Goal: Task Accomplishment & Management: Use online tool/utility

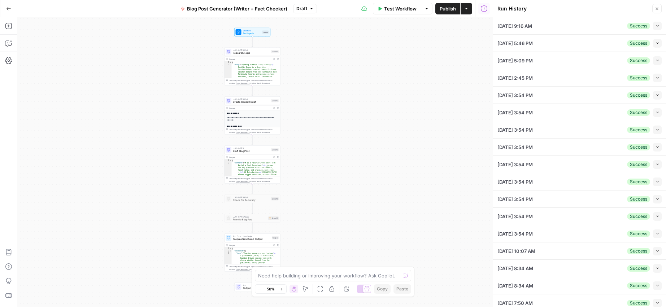
click at [657, 26] on icon "button" at bounding box center [658, 25] width 2 height 1
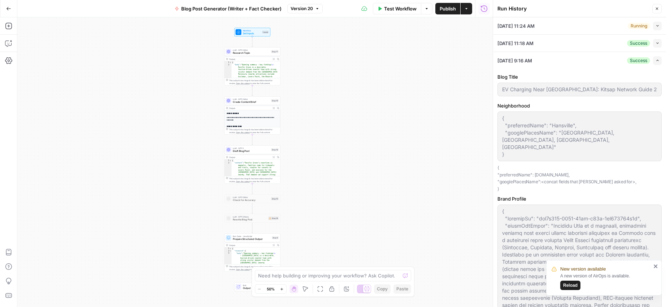
click at [656, 26] on icon "button" at bounding box center [658, 26] width 4 height 4
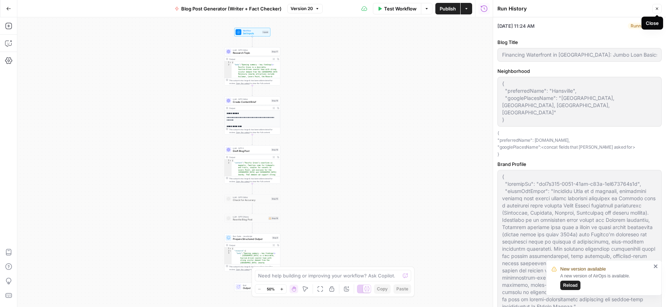
click at [657, 9] on icon "button" at bounding box center [657, 9] width 4 height 4
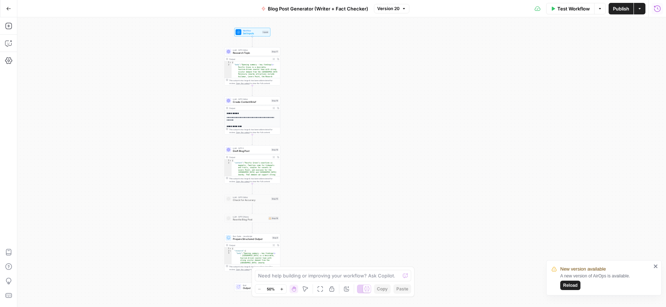
click at [656, 10] on icon "button" at bounding box center [658, 8] width 7 height 7
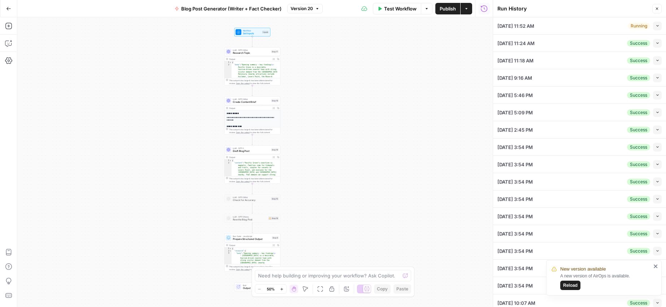
click at [657, 12] on button "Close" at bounding box center [657, 8] width 9 height 9
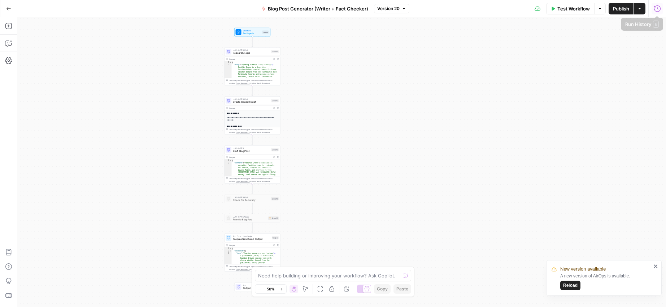
click at [652, 11] on button "Run History" at bounding box center [658, 9] width 12 height 12
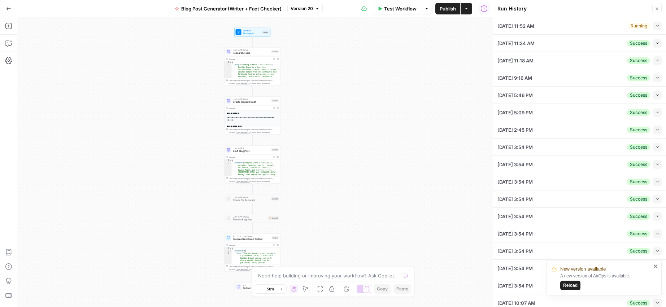
click at [657, 26] on icon "button" at bounding box center [658, 25] width 2 height 1
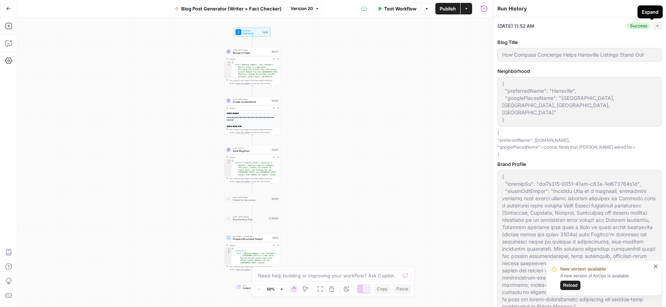
click at [656, 27] on icon "button" at bounding box center [658, 26] width 4 height 4
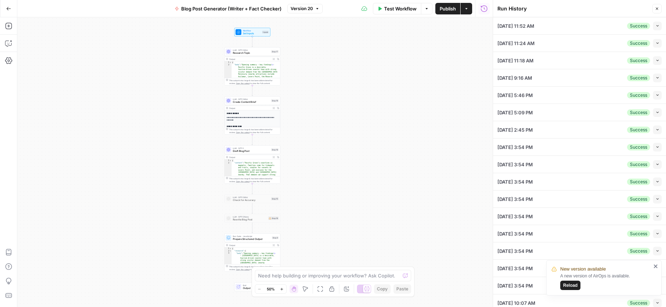
click at [591, 8] on div "Run History" at bounding box center [574, 8] width 153 height 7
click at [482, 9] on icon "button" at bounding box center [484, 8] width 7 height 7
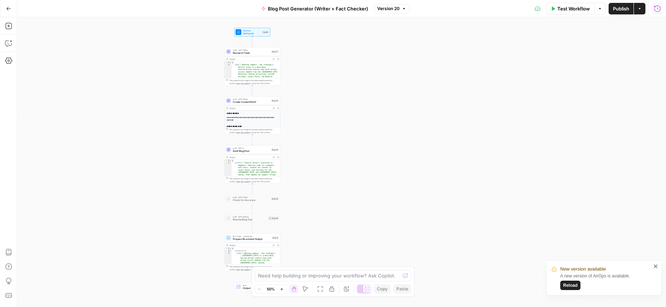
click at [653, 8] on button "Run History" at bounding box center [658, 9] width 12 height 12
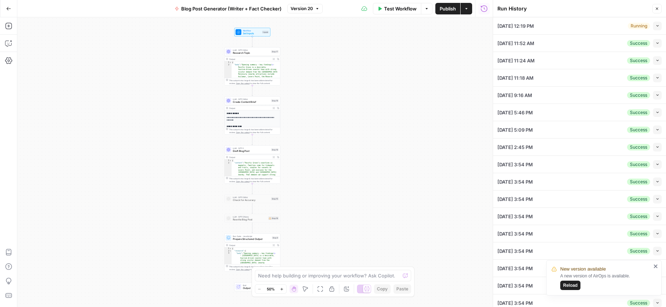
click at [656, 25] on icon "button" at bounding box center [658, 26] width 4 height 4
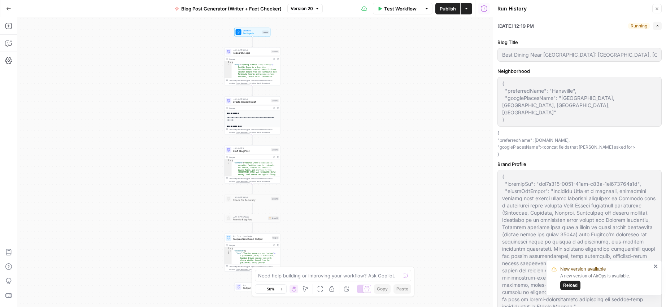
click at [657, 267] on icon "close" at bounding box center [656, 267] width 5 height 6
